Goal: Information Seeking & Learning: Learn about a topic

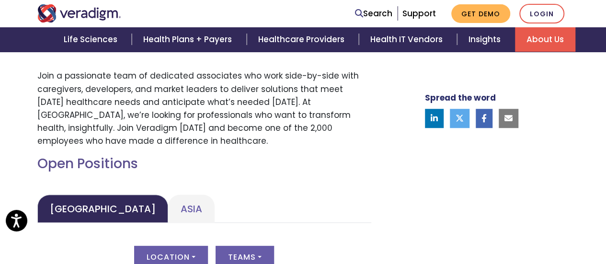
scroll to position [442, 0]
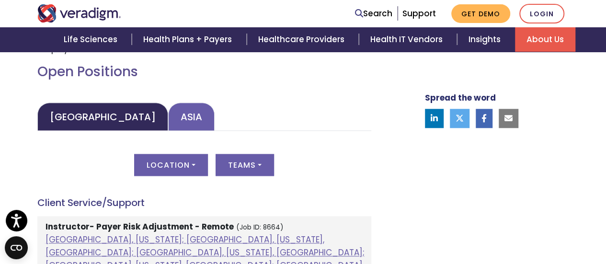
click at [168, 121] on link "Asia" at bounding box center [191, 117] width 46 height 28
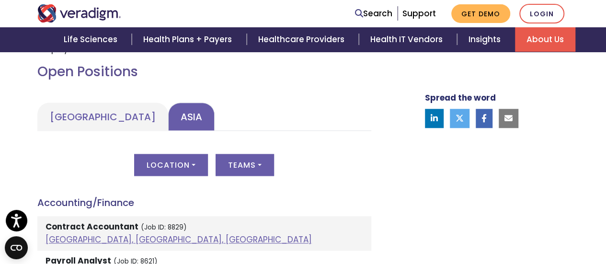
scroll to position [501, 0]
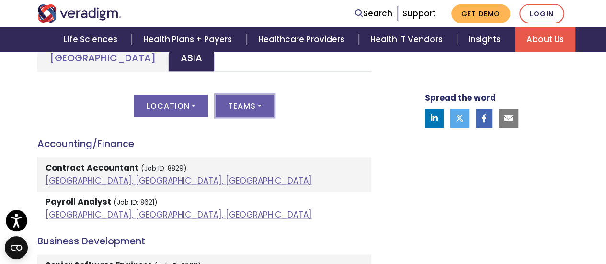
click at [229, 100] on button "Teams" at bounding box center [245, 106] width 58 height 22
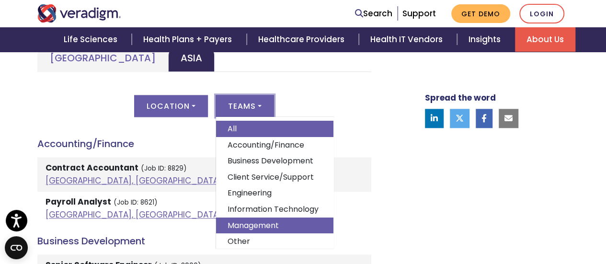
click at [252, 219] on link "Management" at bounding box center [274, 226] width 117 height 16
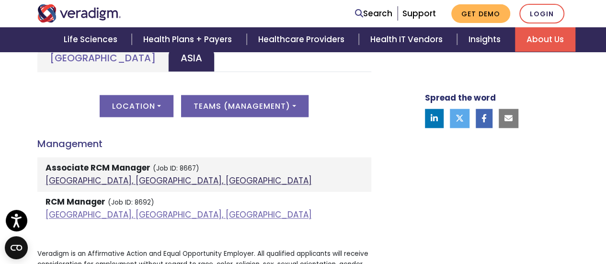
click at [80, 178] on link "Pune, Maharashtra, India" at bounding box center [179, 180] width 266 height 11
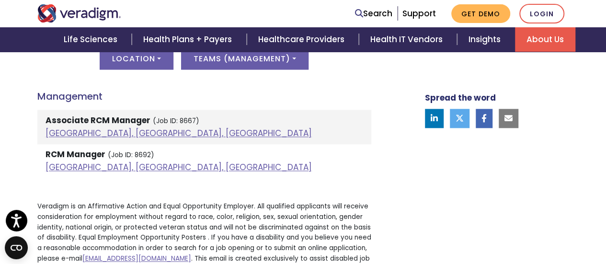
scroll to position [576, 0]
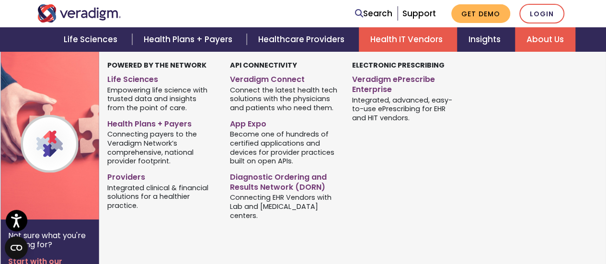
click at [368, 46] on link "Health IT Vendors" at bounding box center [408, 39] width 98 height 24
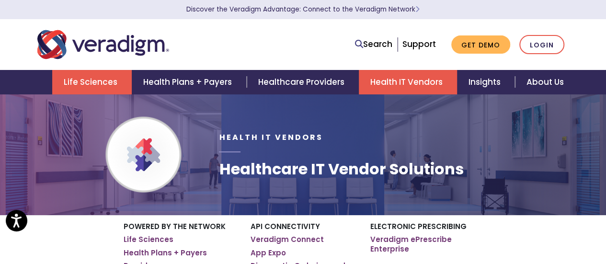
click at [87, 81] on link "Life Sciences" at bounding box center [92, 82] width 80 height 24
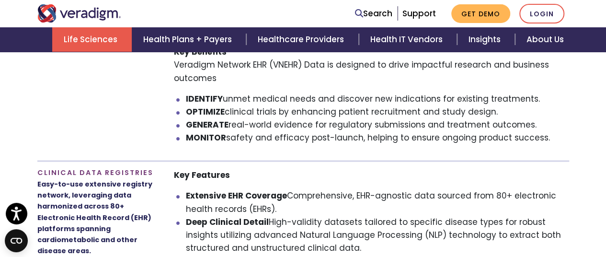
scroll to position [740, 0]
